Goal: Task Accomplishment & Management: Manage account settings

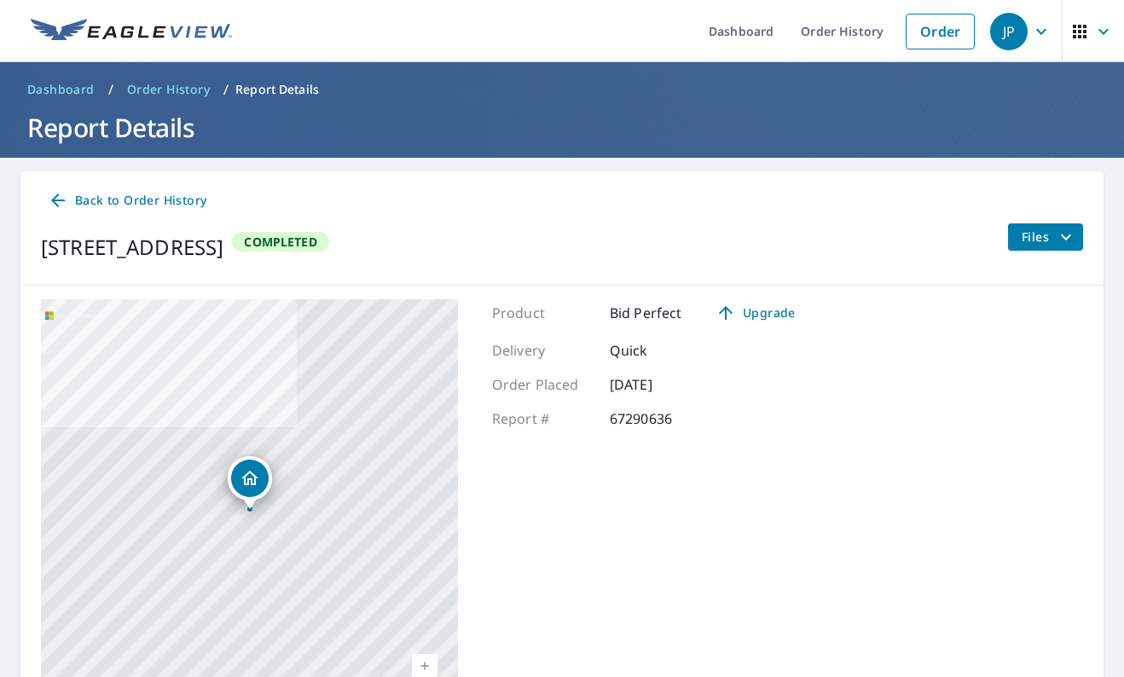
scroll to position [119, 0]
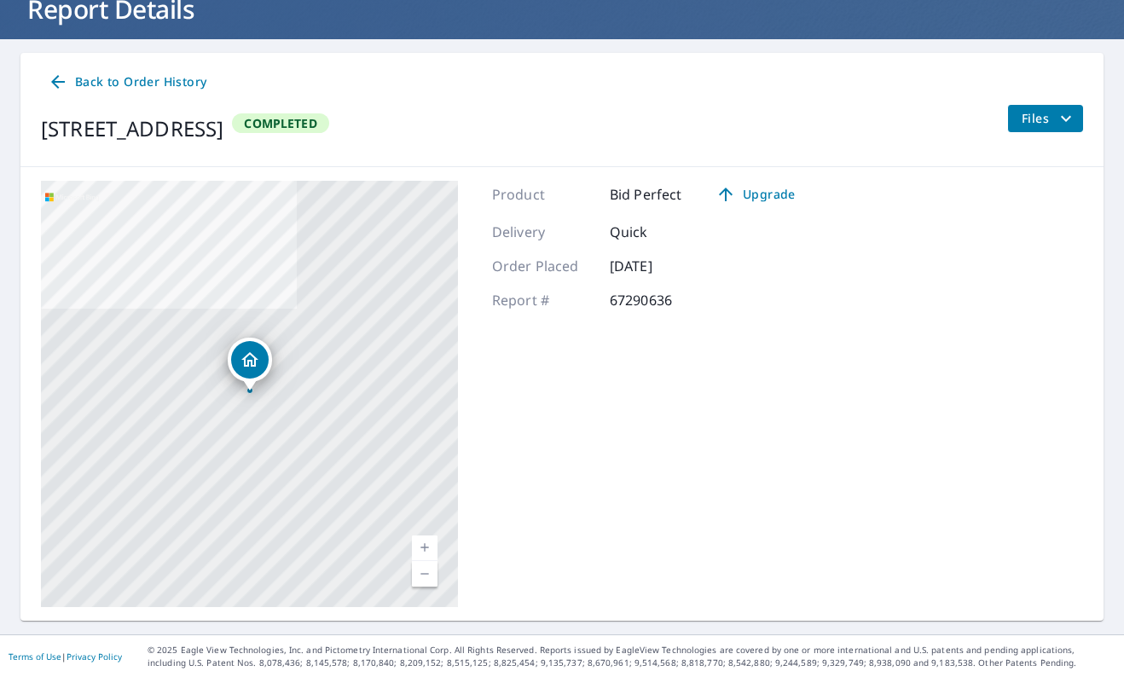
click at [165, 72] on span "Back to Order History" at bounding box center [127, 82] width 159 height 21
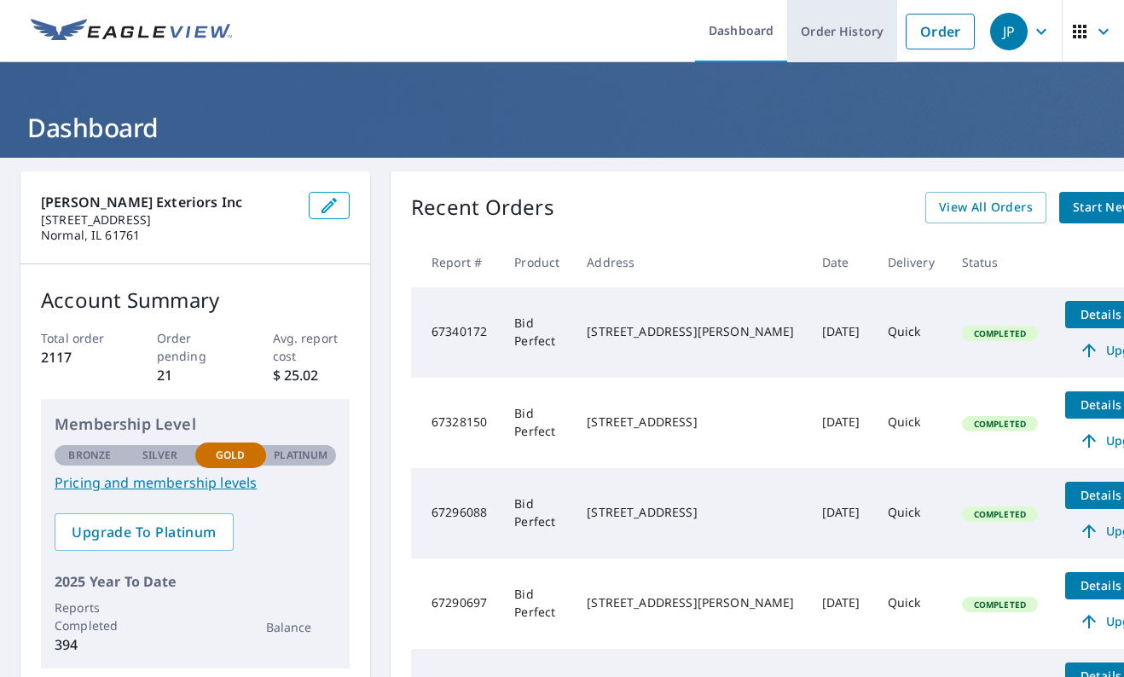
click at [851, 38] on link "Order History" at bounding box center [842, 31] width 110 height 62
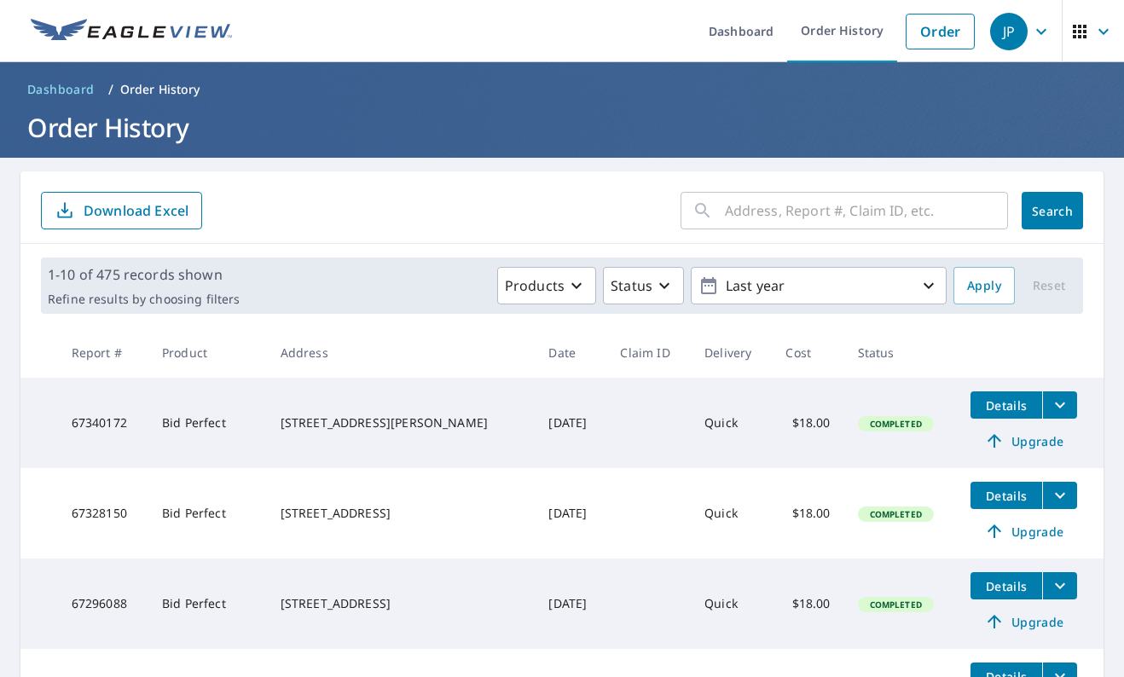
click at [763, 207] on input "text" at bounding box center [866, 211] width 283 height 48
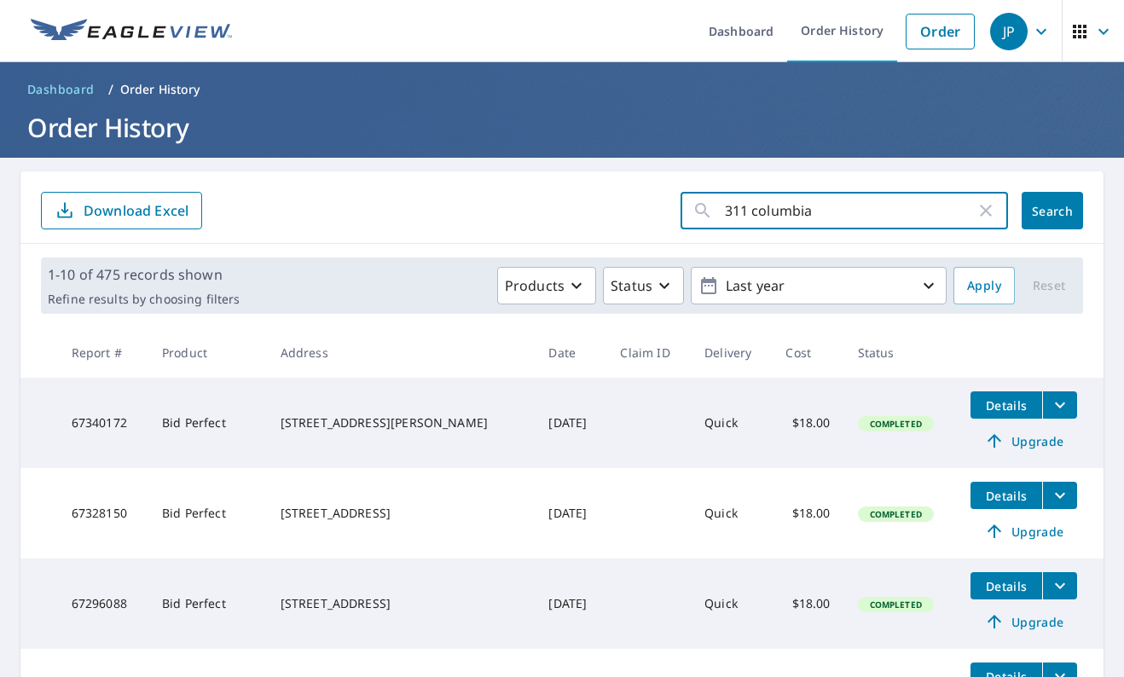
type input "311 Columbia"
click at [1052, 211] on button "Search" at bounding box center [1052, 211] width 61 height 38
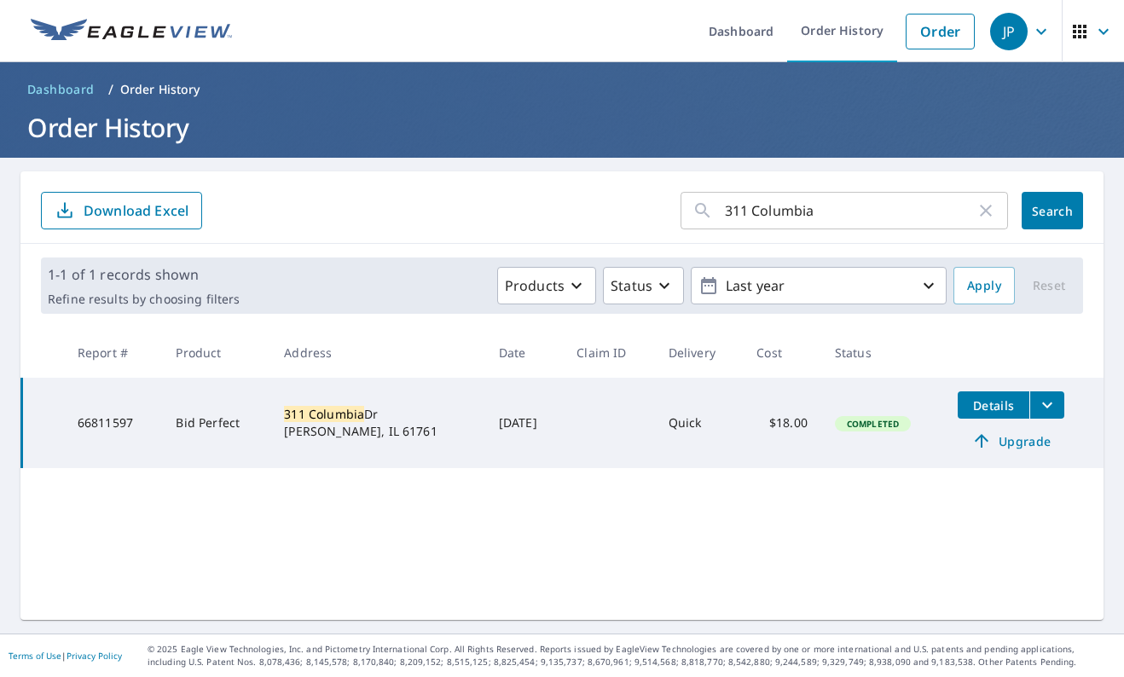
click at [1038, 418] on button "filesDropdownBtn-66811597" at bounding box center [1046, 404] width 35 height 27
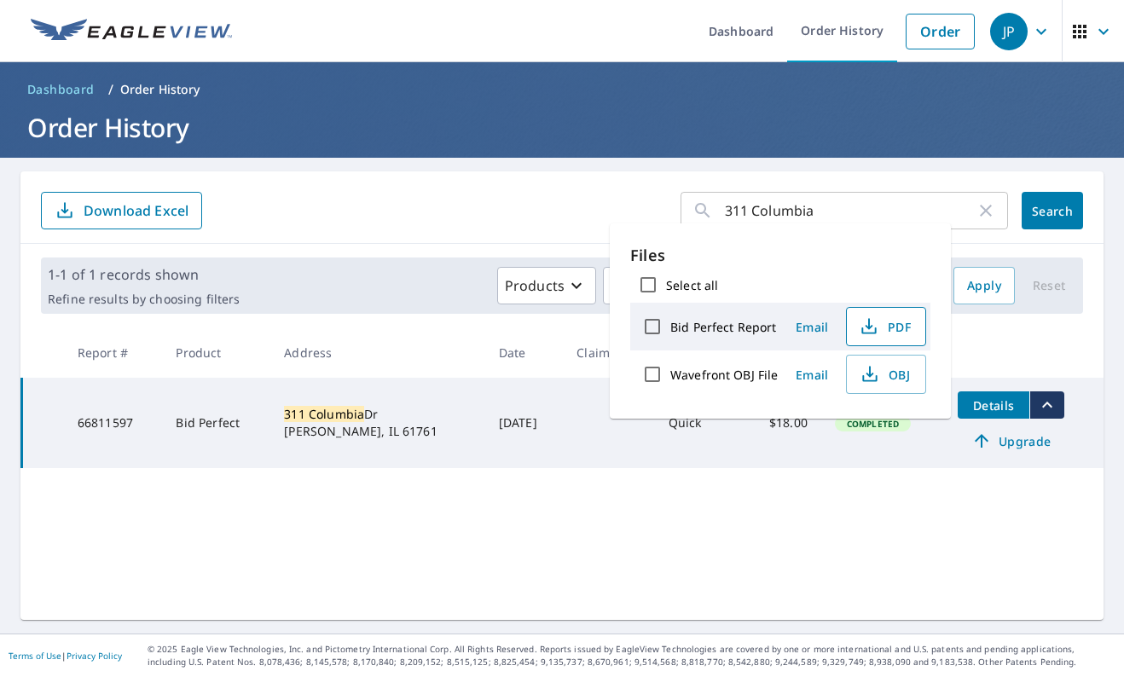
click at [884, 317] on span "PDF" at bounding box center [884, 326] width 55 height 20
